Goal: Task Accomplishment & Management: Complete application form

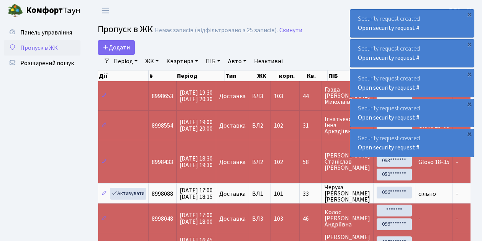
select select "25"
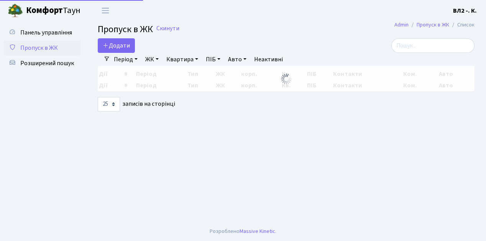
select select "25"
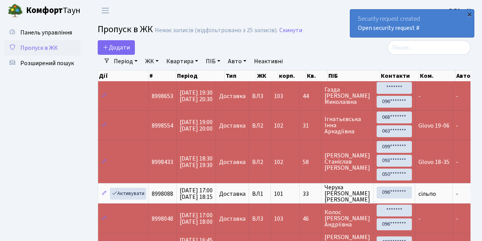
click at [469, 14] on div "×" at bounding box center [469, 14] width 8 height 8
click at [469, 15] on div "×" at bounding box center [469, 14] width 8 height 8
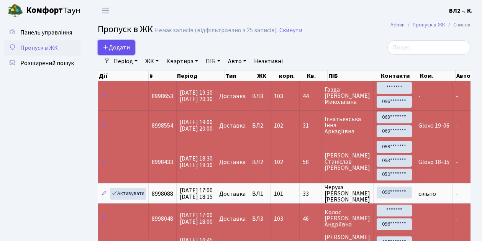
click at [132, 53] on link "Додати" at bounding box center [116, 47] width 37 height 15
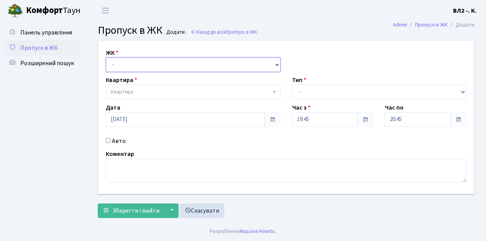
click at [277, 62] on select "- ВЛ1, Ужгородський пров., 4/1 ВЛ2, Голосіївський просп., 76 ВЛ3, пр.Голосіївсь…" at bounding box center [193, 64] width 175 height 15
select select "317"
click at [106, 57] on select "- ВЛ1, Ужгородський пров., 4/1 ВЛ2, Голосіївський просп., 76 ВЛ3, пр.Голосіївсь…" at bounding box center [193, 64] width 175 height 15
select select
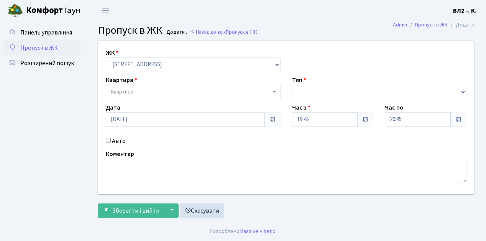
click at [273, 90] on span "Квартира" at bounding box center [193, 92] width 175 height 15
type input "36"
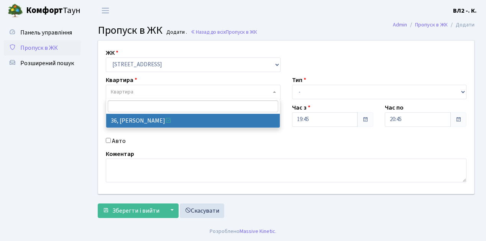
select select "38047"
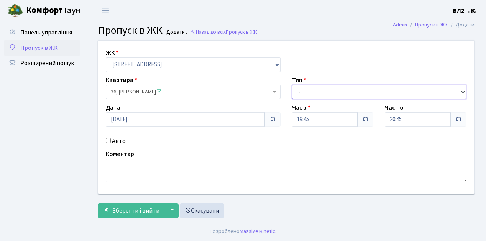
click at [462, 90] on select "- Доставка Таксі Гості Сервіс" at bounding box center [379, 92] width 175 height 15
select select "1"
click at [292, 85] on select "- Доставка Таксі Гості Сервіс" at bounding box center [379, 92] width 175 height 15
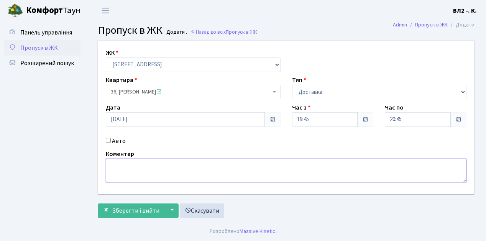
click at [110, 164] on textarea at bounding box center [286, 171] width 360 height 24
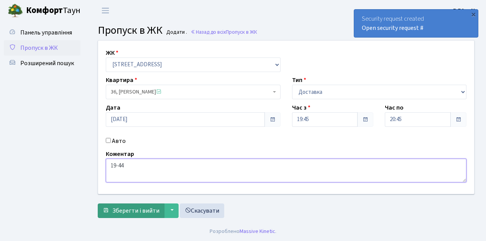
type textarea "19-44"
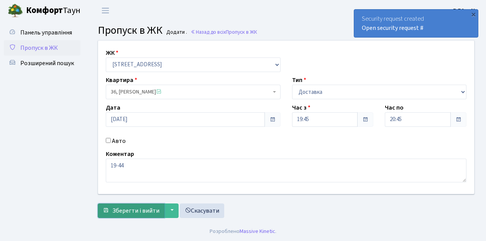
click at [125, 216] on button "Зберегти і вийти" at bounding box center [131, 210] width 67 height 15
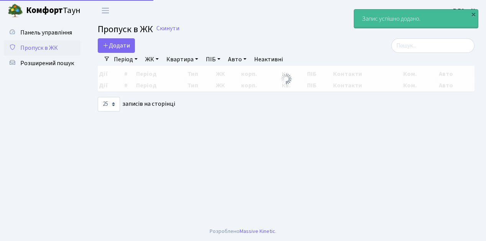
select select "25"
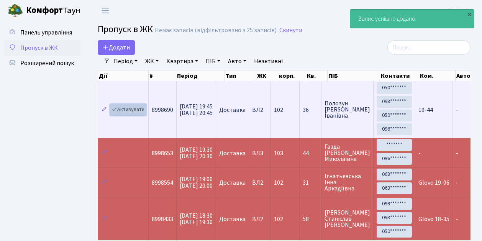
click at [143, 114] on link "Активувати" at bounding box center [128, 110] width 36 height 12
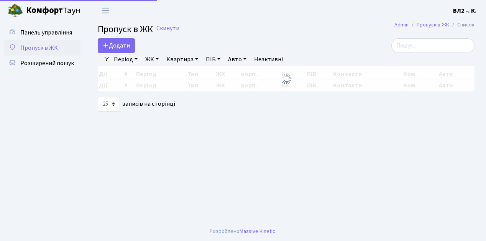
select select "25"
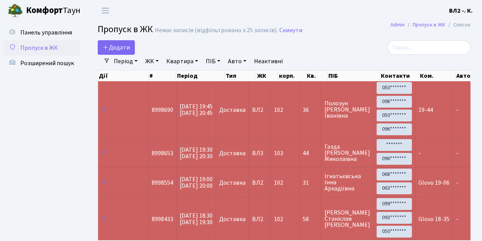
click at [356, 49] on div at bounding box center [412, 47] width 116 height 15
